Goal: Find specific page/section: Find specific page/section

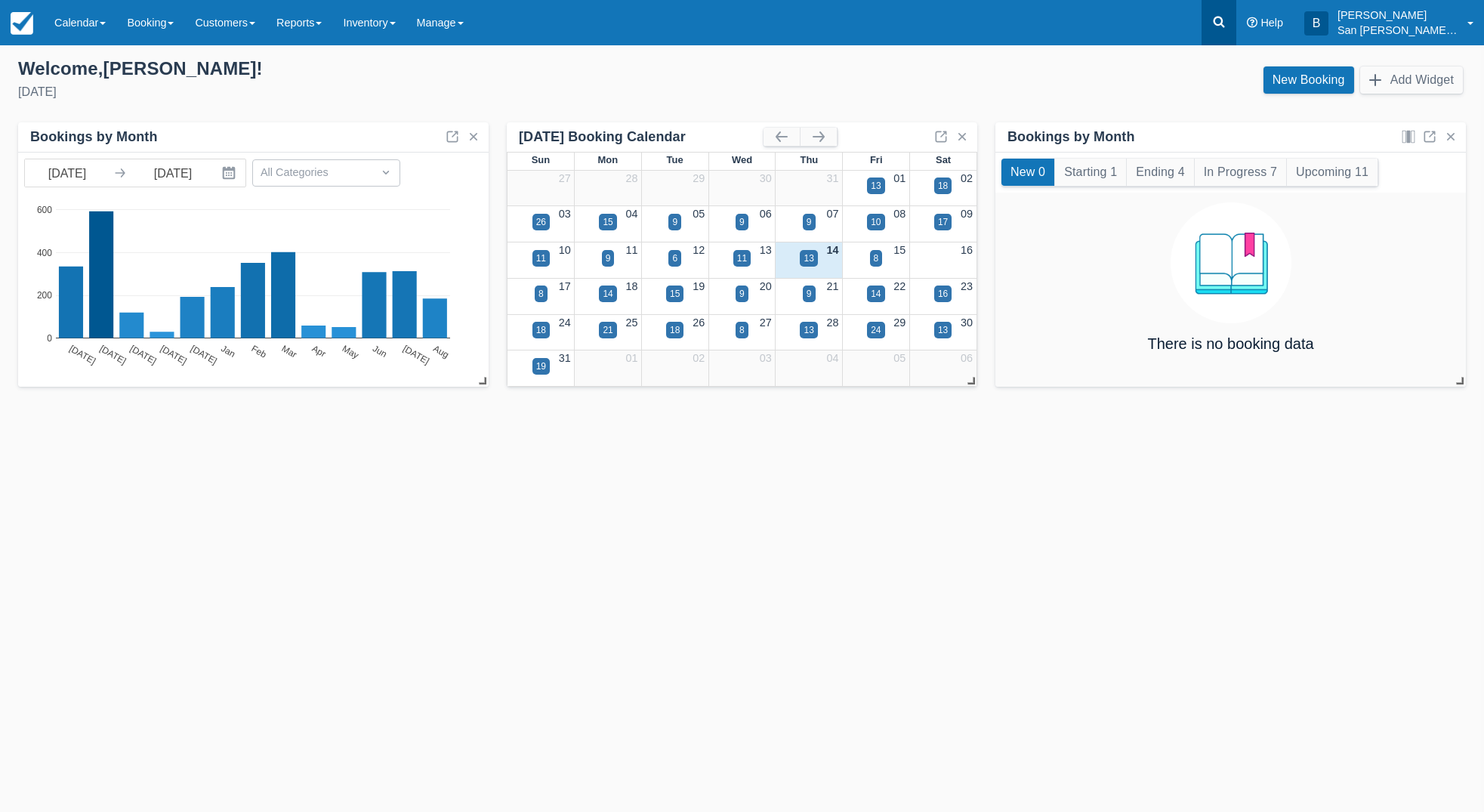
click at [1227, 24] on icon at bounding box center [1219, 22] width 15 height 15
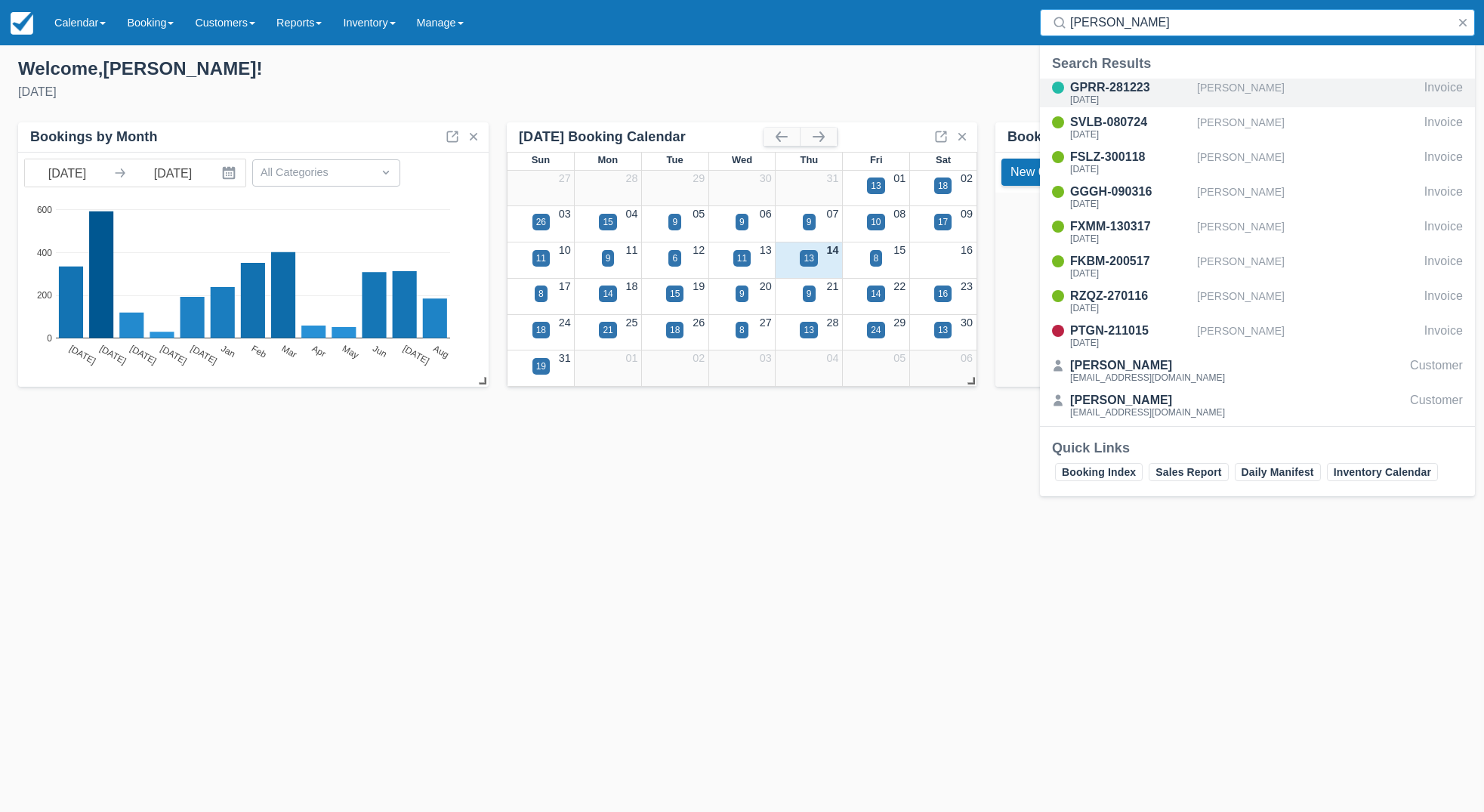
type input "quinn"
drag, startPoint x: 1138, startPoint y: 91, endPoint x: 1109, endPoint y: 109, distance: 34.1
click at [1138, 91] on div "GPRR-281223" at bounding box center [1131, 87] width 121 height 18
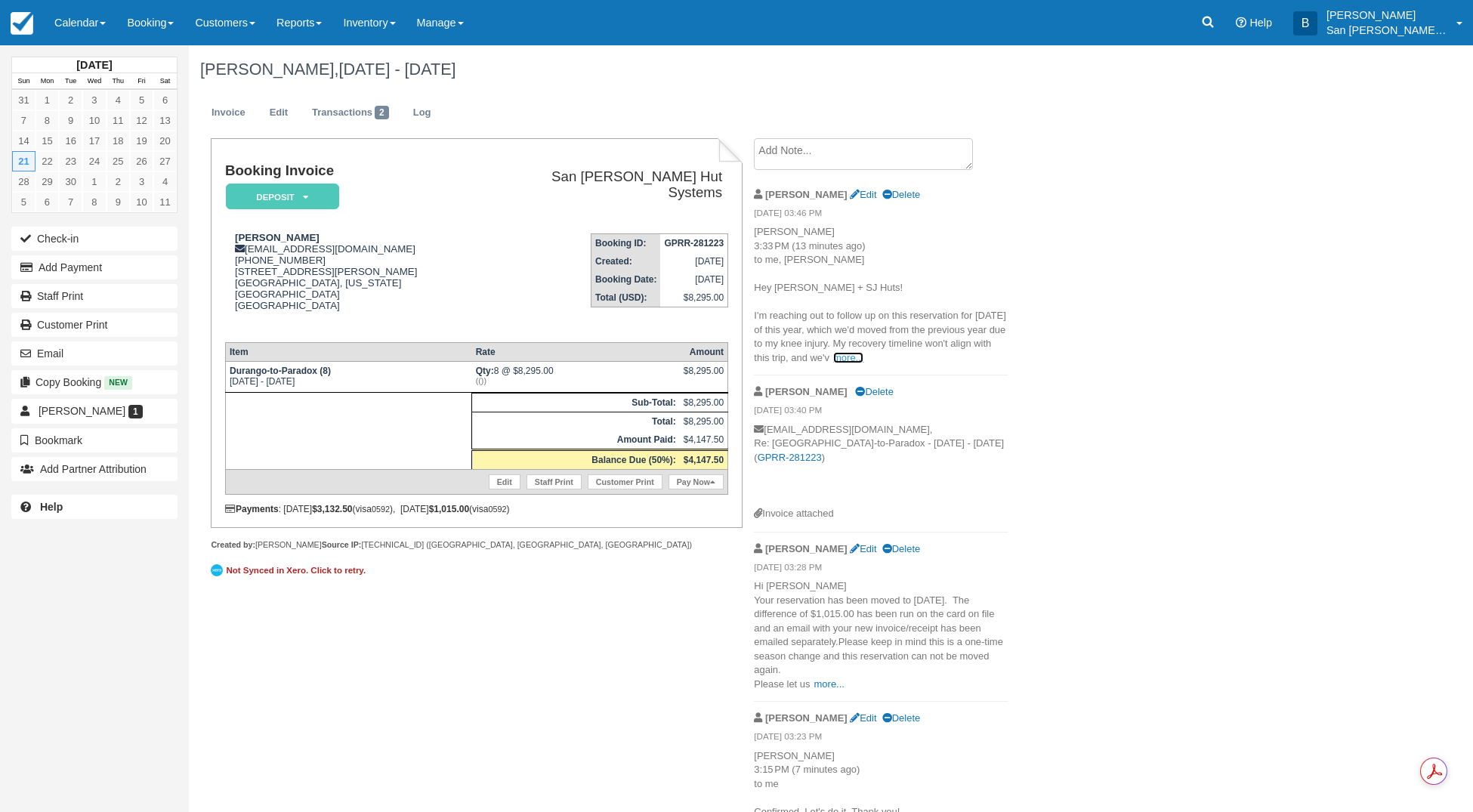
click at [863, 356] on link "more..." at bounding box center [848, 358] width 30 height 11
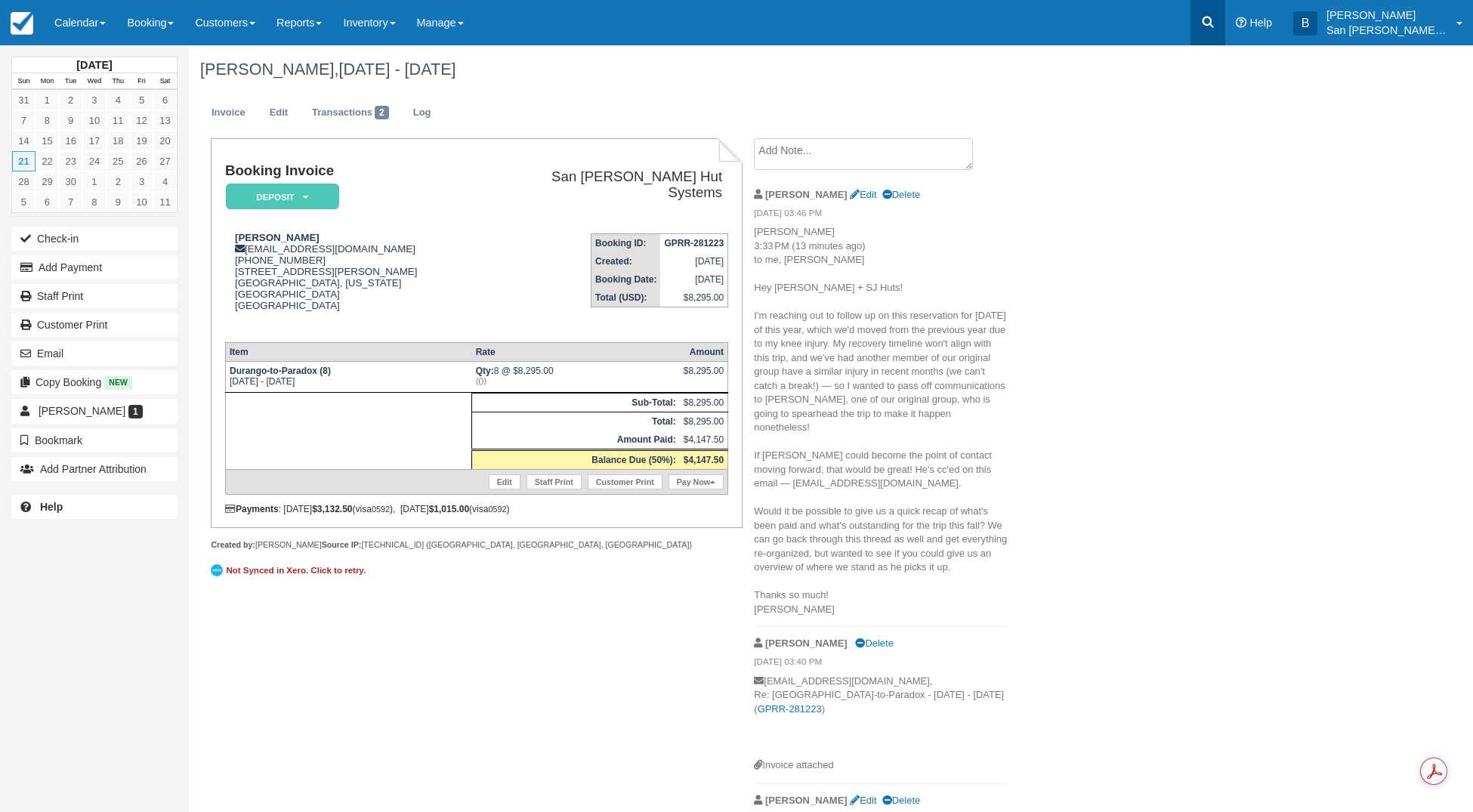
click at [1225, 25] on link at bounding box center [1208, 23] width 35 height 45
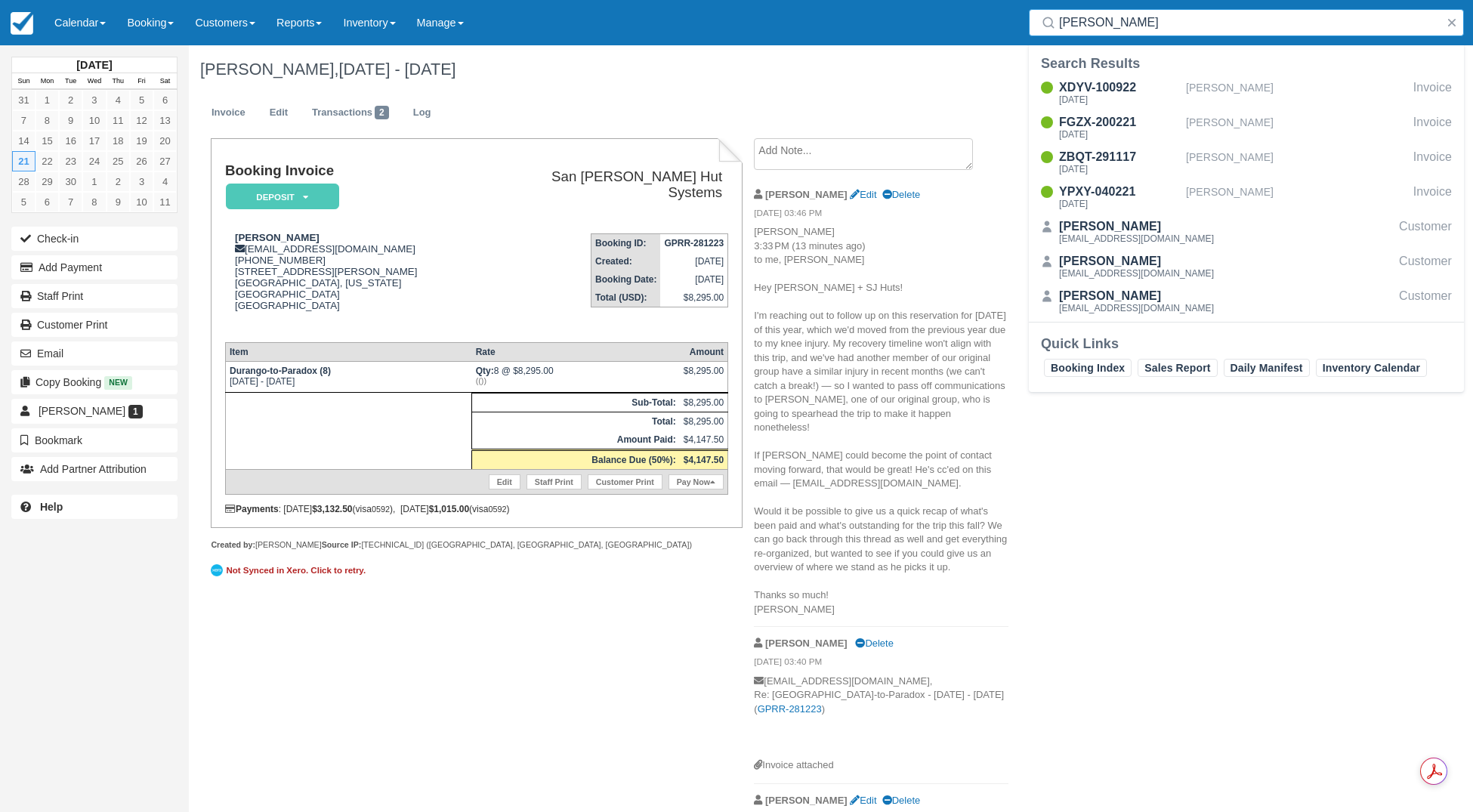
type input "[PERSON_NAME]"
drag, startPoint x: 1135, startPoint y: 23, endPoint x: 1019, endPoint y: 18, distance: 116.1
click at [1019, 18] on div "Menu Calendar Customer Inventory Month Week Day Booking Daily Manifest Daily Li…" at bounding box center [736, 23] width 1473 height 45
